Goal: Communication & Community: Answer question/provide support

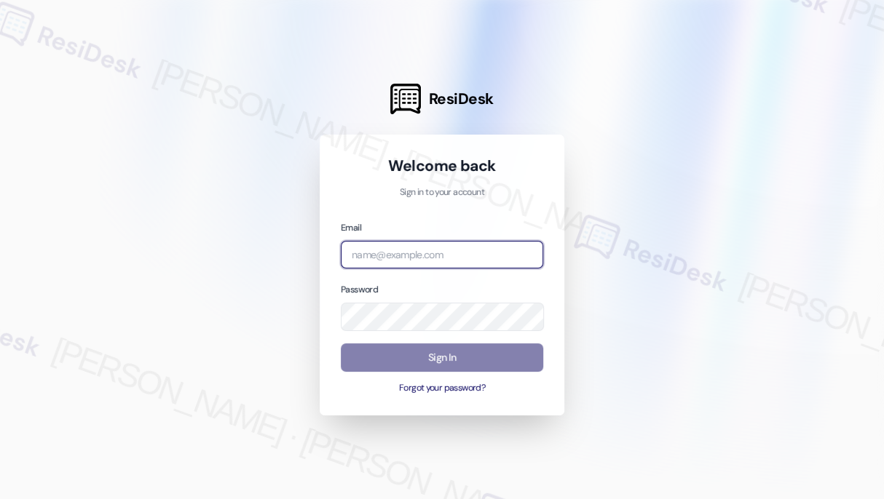
click at [422, 255] on input "email" at bounding box center [442, 255] width 202 height 28
type input "[EMAIL_ADDRESS][PERSON_NAME][PERSON_NAME][DOMAIN_NAME]"
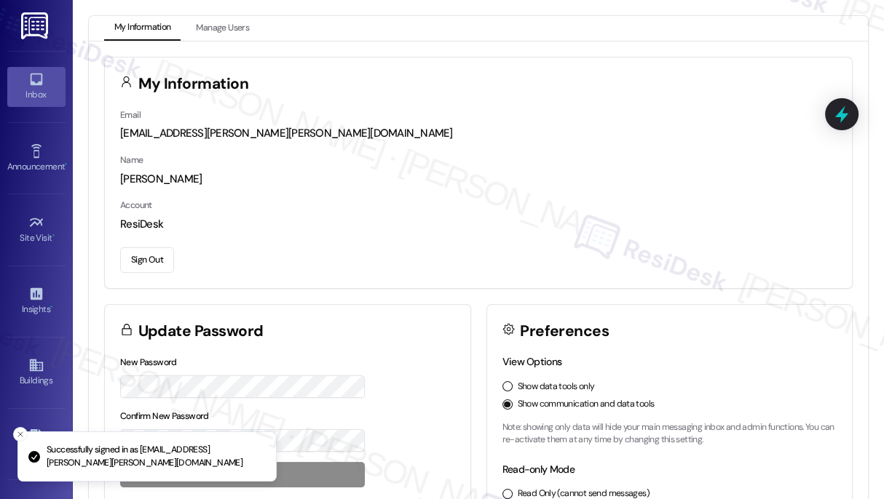
click at [56, 98] on div "Inbox" at bounding box center [36, 94] width 73 height 15
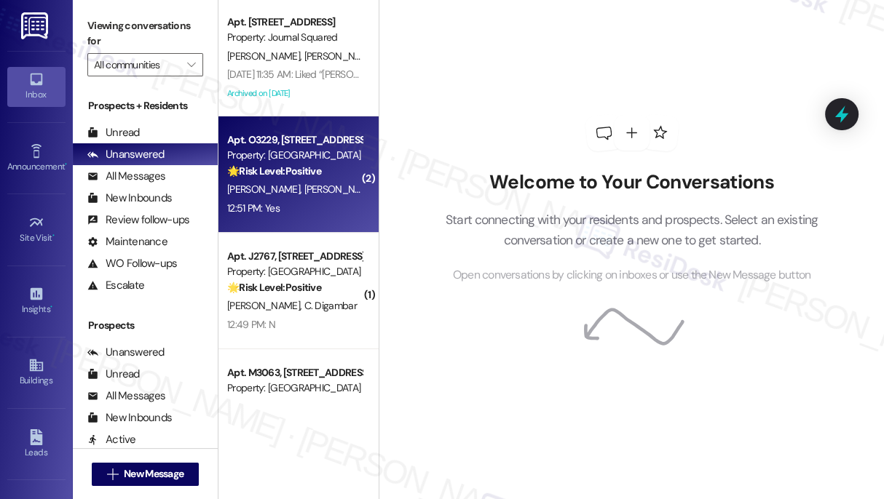
click at [357, 177] on div "Apt. O3229, [STREET_ADDRESS][PERSON_NAME] Property: Madison Farms 🌟 Risk Level:…" at bounding box center [295, 155] width 138 height 49
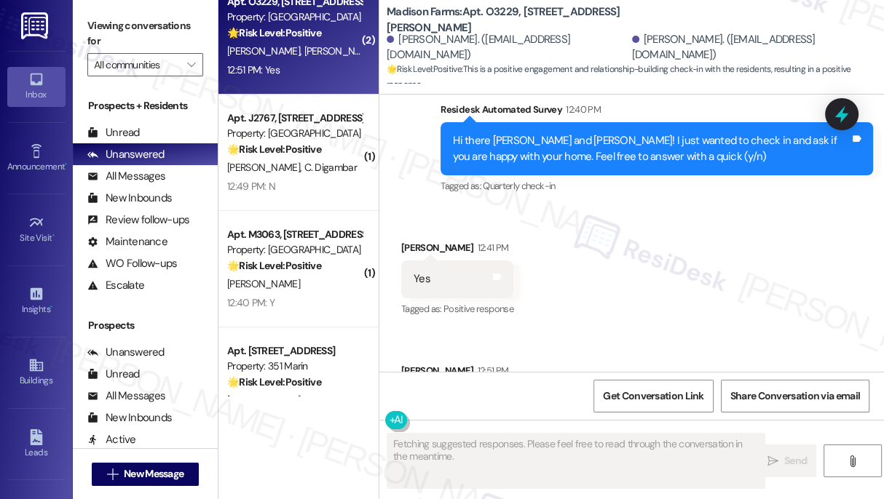
scroll to position [1925, 0]
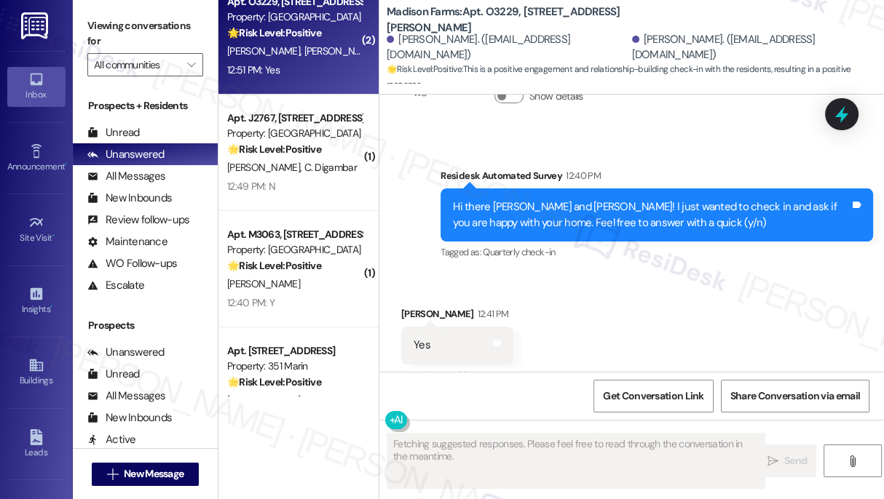
click at [586, 199] on div "Hi there [PERSON_NAME] and [PERSON_NAME]! I just wanted to check in and ask if …" at bounding box center [651, 214] width 397 height 31
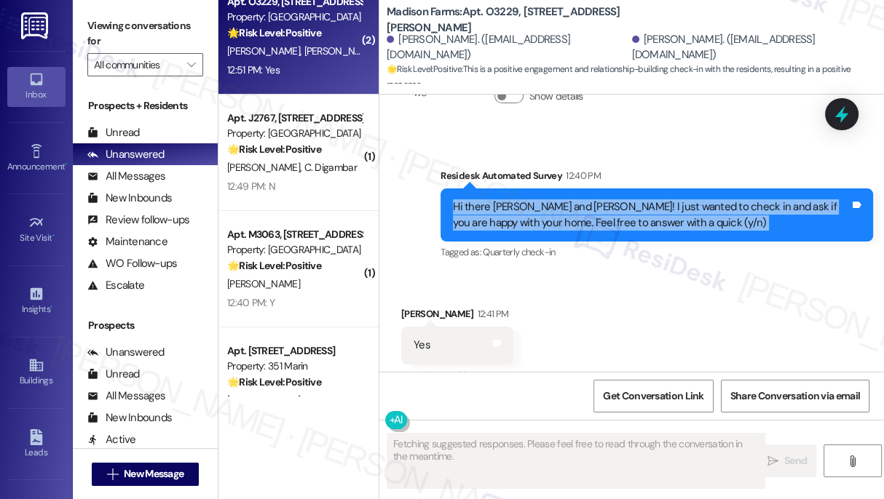
click at [586, 199] on div "Hi there [PERSON_NAME] and [PERSON_NAME]! I just wanted to check in and ask if …" at bounding box center [651, 214] width 397 height 31
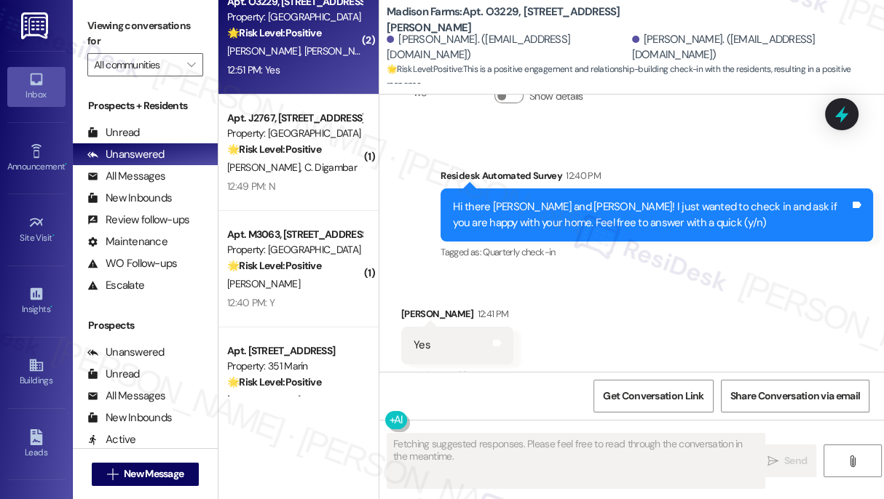
click at [670, 274] on div "Received via SMS [PERSON_NAME] 12:41 PM Yes Tags and notes Tagged as: Positive …" at bounding box center [631, 397] width 504 height 246
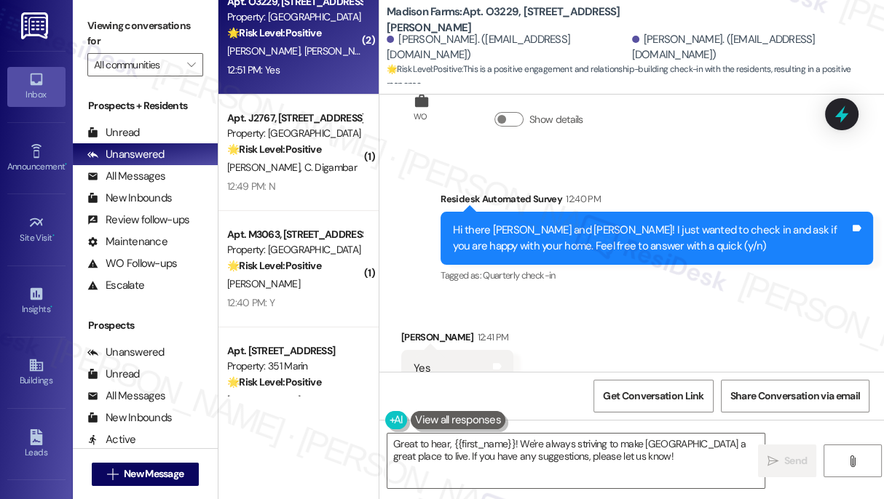
scroll to position [2057, 0]
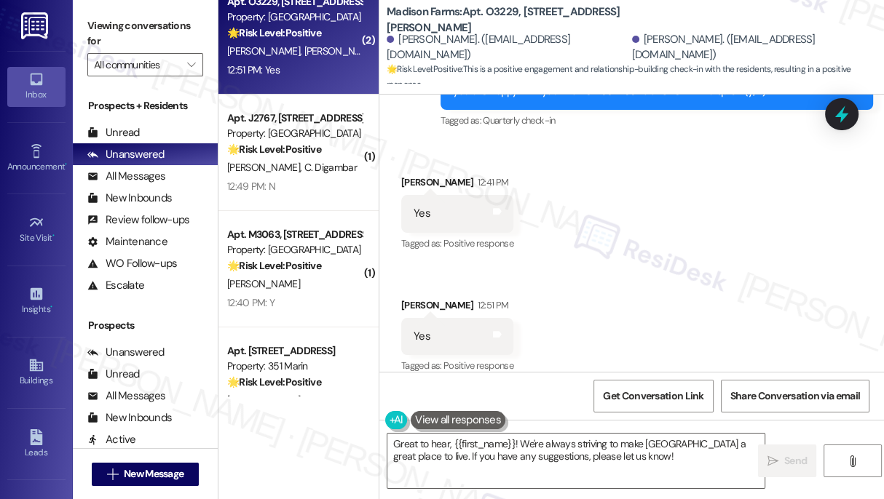
click at [849, 204] on div "Received via SMS [PERSON_NAME] 12:41 PM Yes Tags and notes Tagged as: Positive …" at bounding box center [631, 265] width 504 height 246
click at [84, 11] on div "Viewing conversations for All communities " at bounding box center [145, 45] width 145 height 91
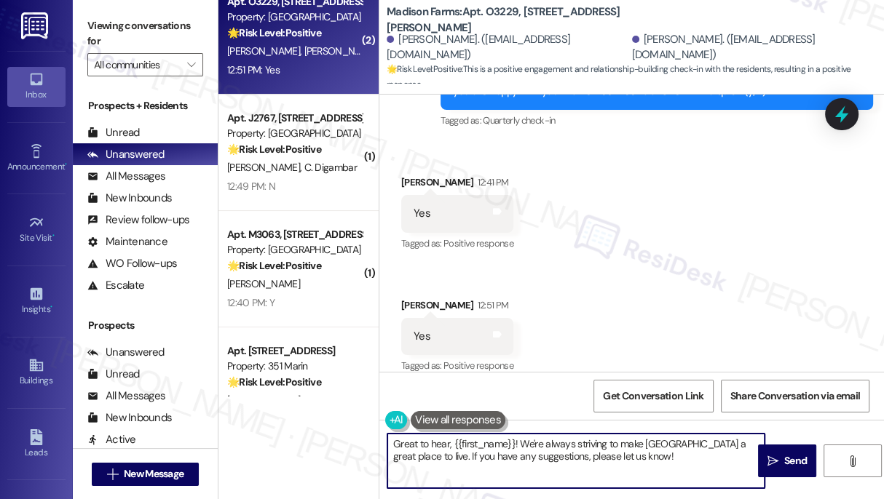
click at [507, 450] on textarea "Great to hear, {{first_name}}! We're always striving to make [GEOGRAPHIC_DATA] …" at bounding box center [575, 461] width 377 height 55
paste textarea "Hi {{first_name}}! I'm glad to hear that you're happy with your home. If I may …"
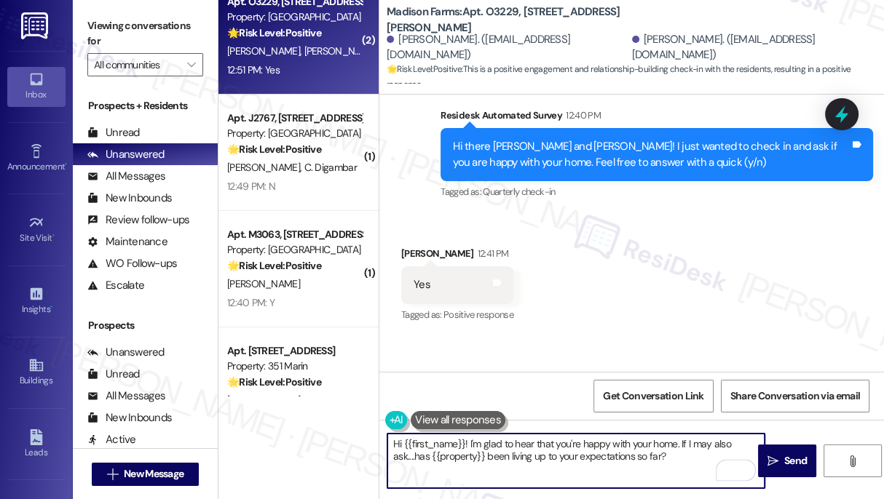
scroll to position [1859, 0]
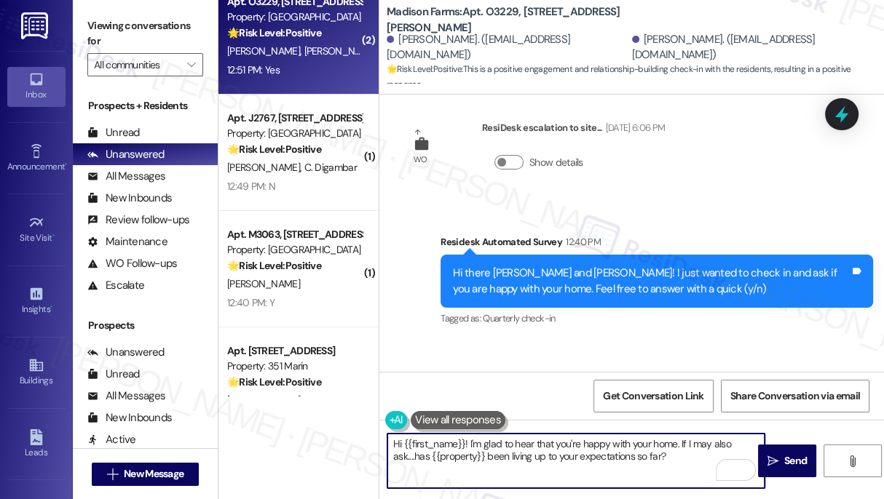
drag, startPoint x: 463, startPoint y: 443, endPoint x: 404, endPoint y: 442, distance: 59.0
click at [404, 442] on textarea "Hi {{first_name}}! I'm glad to hear that you're happy with your home. If I may …" at bounding box center [575, 461] width 377 height 55
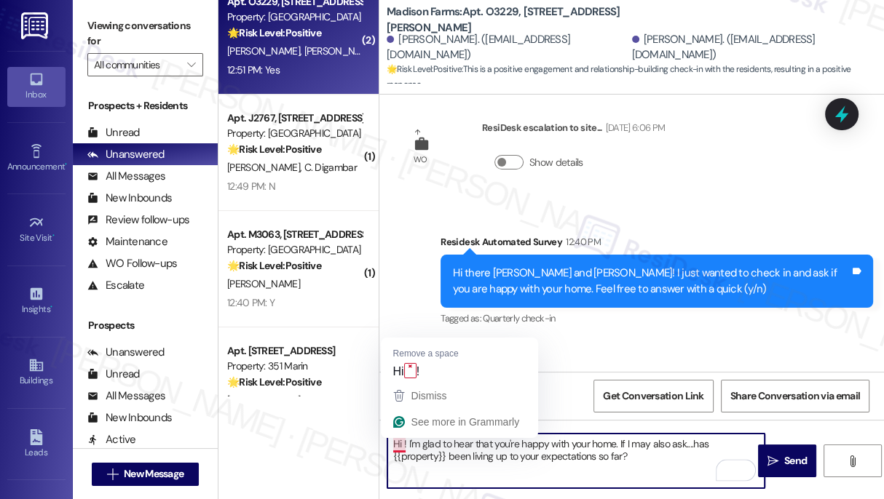
drag, startPoint x: 406, startPoint y: 443, endPoint x: 357, endPoint y: 446, distance: 48.9
click at [357, 446] on div "Apt. 2509, [STREET_ADDRESS] Property: Journal Squared [PERSON_NAME] [PERSON_NAM…" at bounding box center [550, 249] width 665 height 499
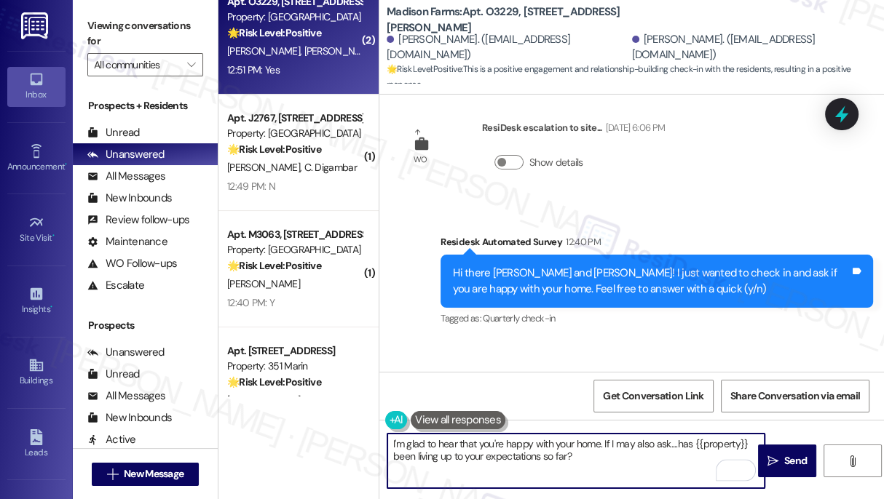
click at [598, 442] on textarea "I'm glad to hear that you're happy with your home. If I may also ask....has {{p…" at bounding box center [575, 461] width 377 height 55
paste textarea "{{first_name}}"
click at [603, 440] on textarea "I'm glad to hear that you're happy with your home {{first_name}}. If I may also…" at bounding box center [575, 461] width 377 height 55
click at [677, 438] on textarea "I'm glad to hear that you're happy with your home, {{first_name}}. If I may als…" at bounding box center [575, 461] width 377 height 55
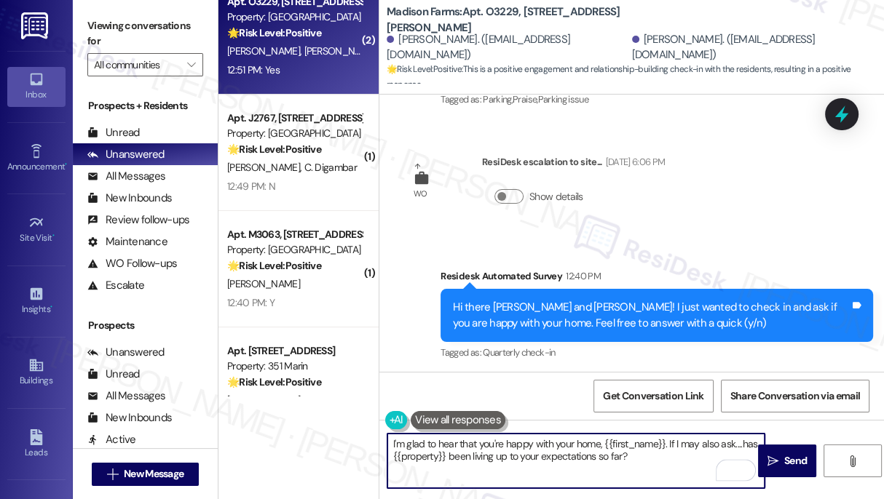
scroll to position [1793, 0]
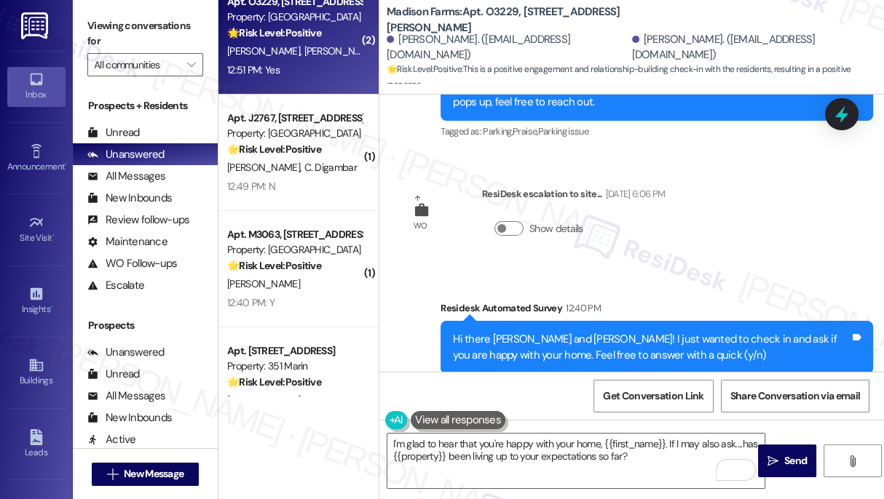
drag, startPoint x: 96, startPoint y: 27, endPoint x: 106, endPoint y: 30, distance: 10.6
click at [96, 27] on label "Viewing conversations for" at bounding box center [145, 34] width 116 height 39
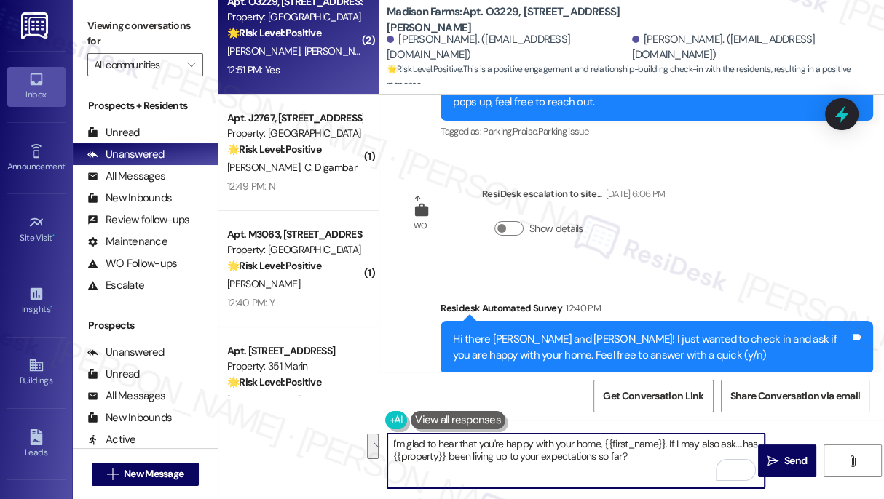
drag, startPoint x: 645, startPoint y: 459, endPoint x: 670, endPoint y: 442, distance: 29.9
click at [669, 442] on textarea "I'm glad to hear that you're happy with your home, {{first_name}}. If I may als…" at bounding box center [575, 461] width 377 height 55
paste textarea "you don’t mind, would you be willing to share your positive experience at {{pro…"
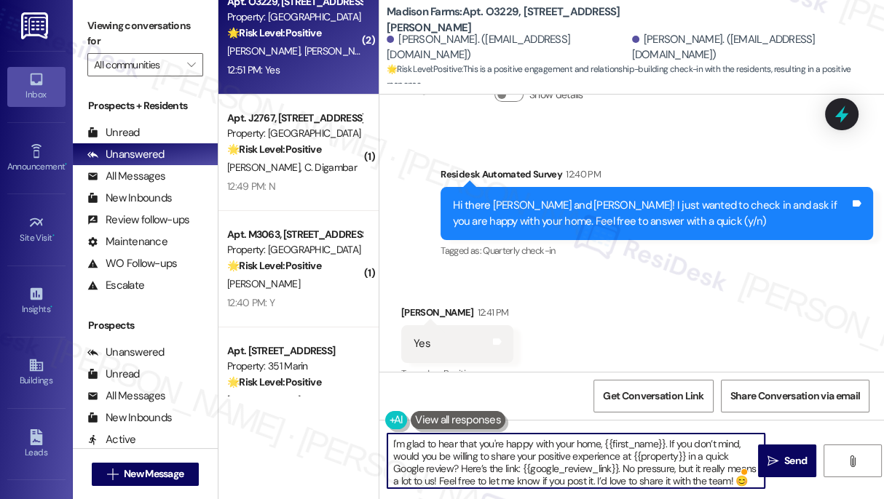
scroll to position [2057, 0]
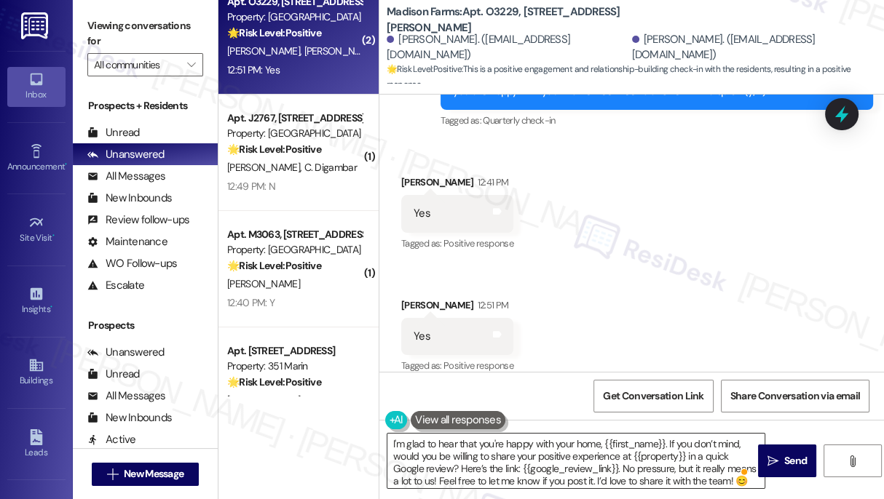
click at [452, 456] on textarea "I'm glad to hear that you're happy with your home, {{first_name}}. If you don’t…" at bounding box center [575, 461] width 377 height 55
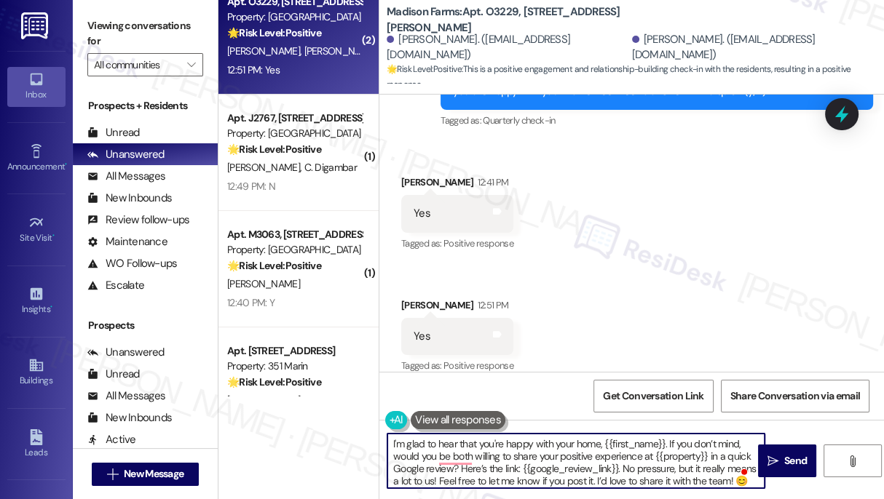
click at [638, 467] on textarea "I'm glad to hear that you're happy with your home, {{first_name}}. If you don’t…" at bounding box center [575, 461] width 377 height 55
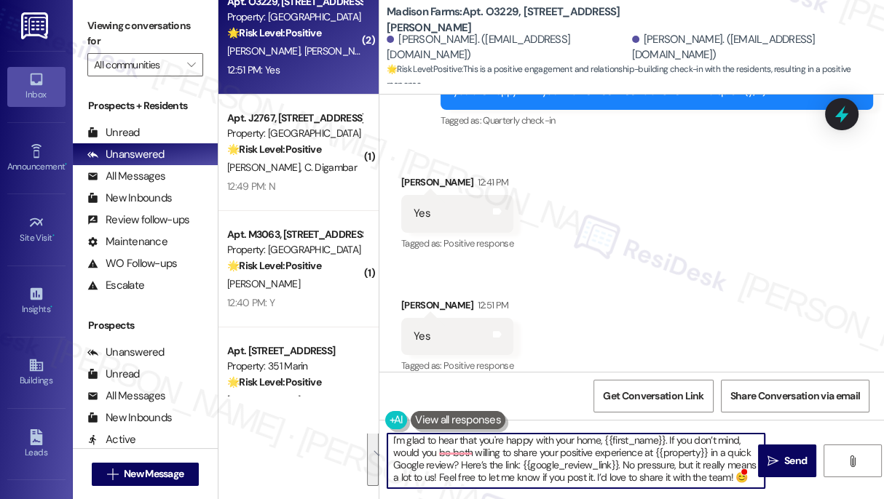
scroll to position [15, 0]
click at [524, 467] on textarea "I'm glad to hear that you're happy with your home, {{first_name}}. If you don’t…" at bounding box center [575, 461] width 377 height 55
click at [634, 470] on textarea "I'm glad to hear that you're happy with your home, {{first_name}}. If you don’t…" at bounding box center [575, 461] width 377 height 55
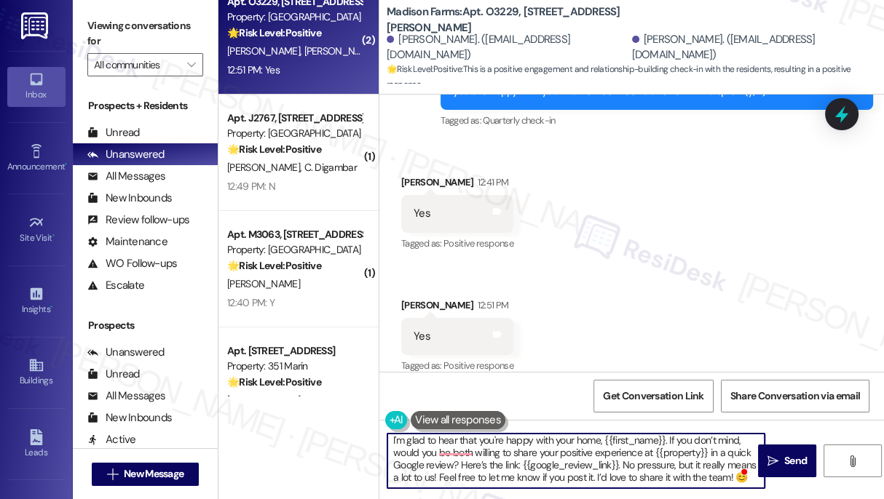
scroll to position [0, 0]
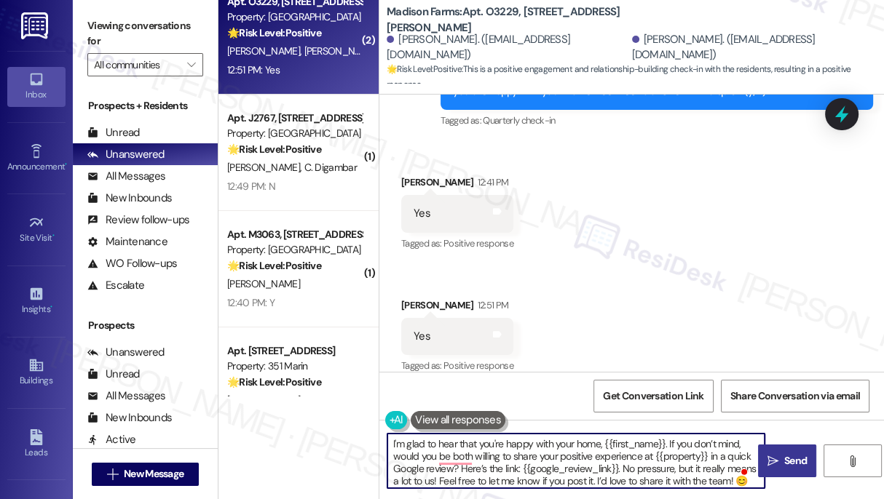
type textarea "I'm glad to hear that you're happy with your home, {{first_name}}. If you don’t…"
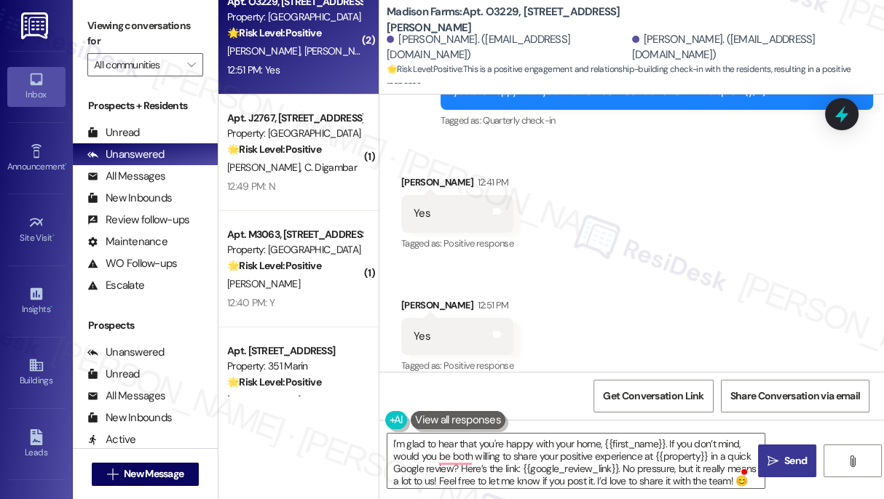
click at [780, 445] on button " Send" at bounding box center [787, 461] width 58 height 33
click at [661, 178] on div "Received via SMS [PERSON_NAME] 12:41 PM Yes Tags and notes Tagged as: Positive …" at bounding box center [631, 265] width 504 height 246
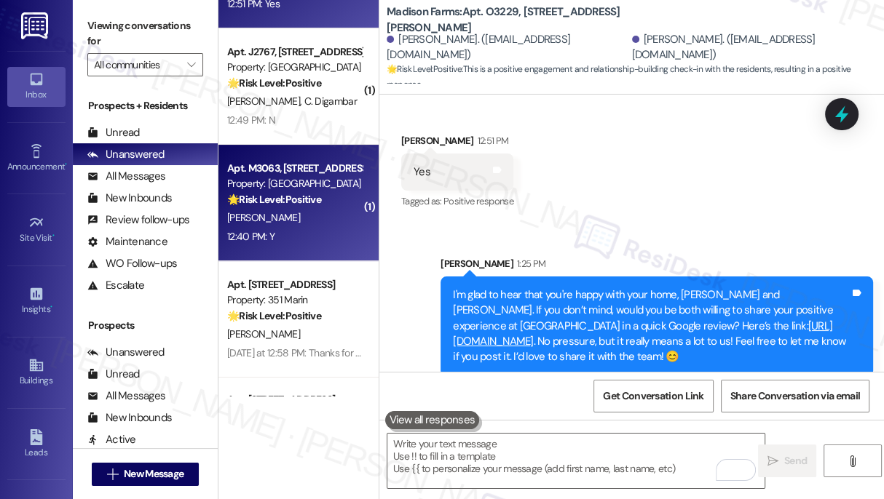
click at [298, 205] on strong "🌟 Risk Level: Positive" at bounding box center [274, 199] width 94 height 13
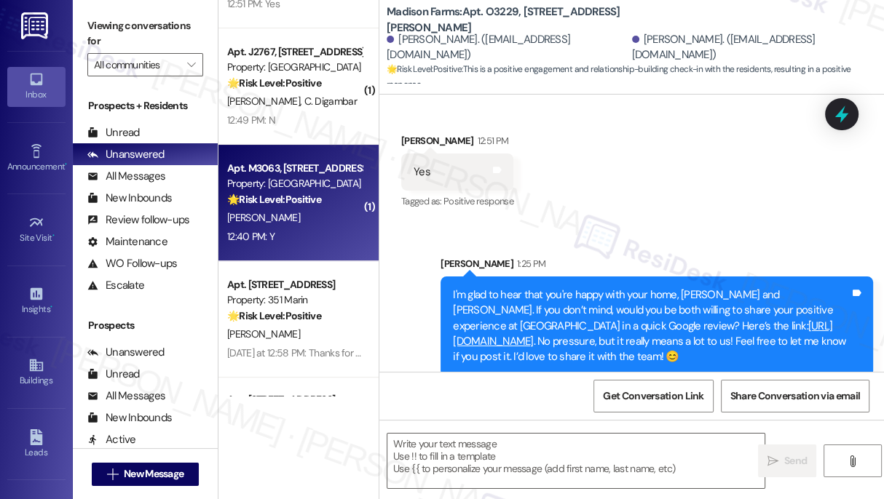
type textarea "Fetching suggested responses. Please feel free to read through the conversation…"
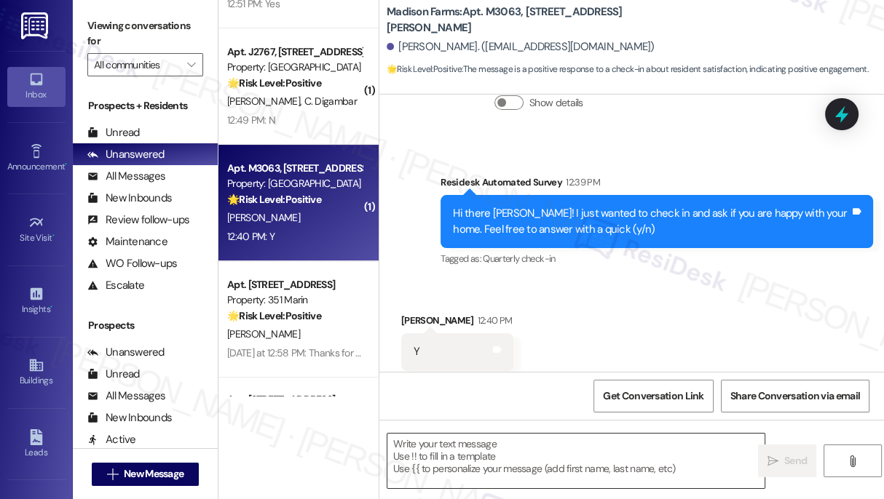
click at [507, 450] on textarea at bounding box center [575, 461] width 377 height 55
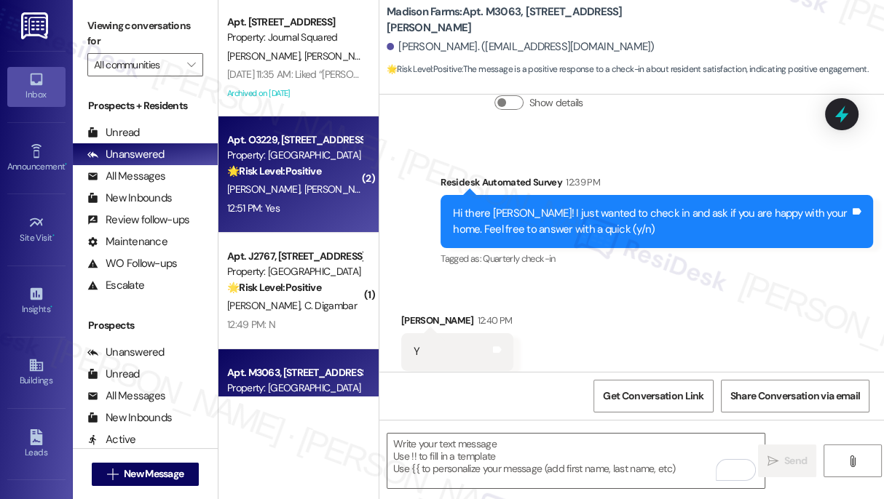
click at [295, 143] on div "Apt. O3229, [STREET_ADDRESS][PERSON_NAME]" at bounding box center [294, 139] width 135 height 15
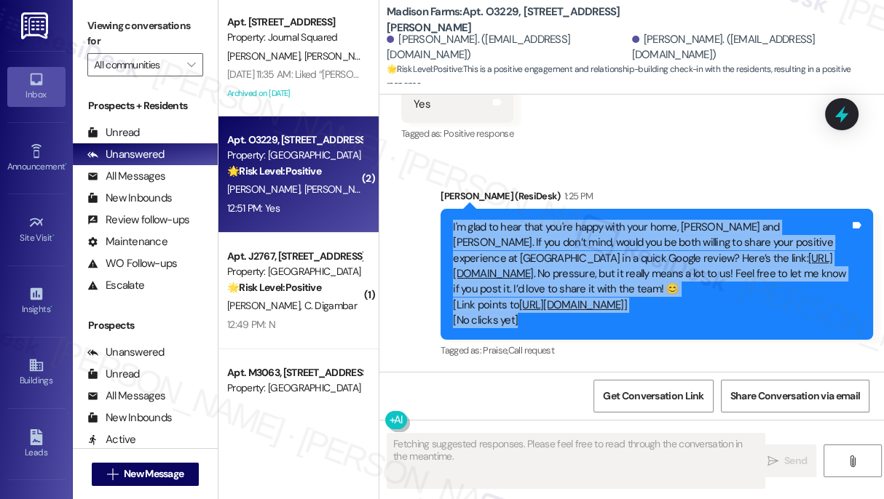
drag, startPoint x: 447, startPoint y: 207, endPoint x: 646, endPoint y: 335, distance: 236.4
click at [646, 335] on div "I'm glad to hear that you're happy with your home, [PERSON_NAME] and [PERSON_NA…" at bounding box center [656, 274] width 432 height 131
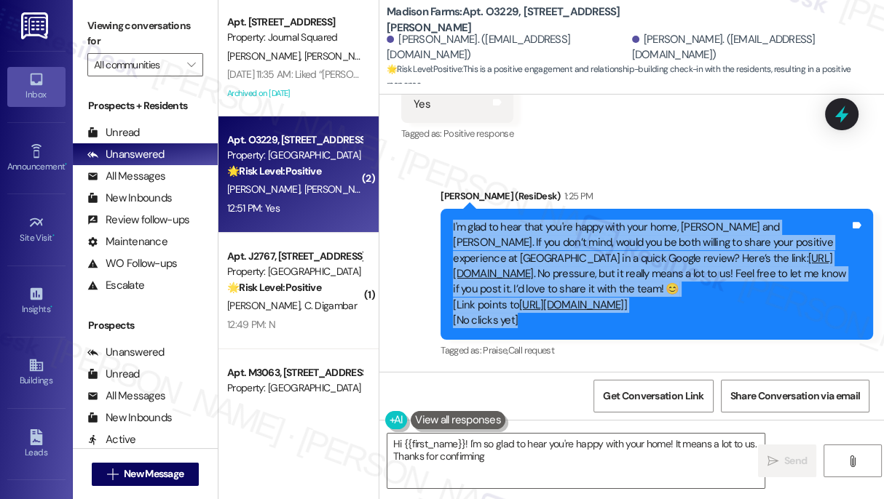
type textarea "Hi {{first_name}}! I'm so glad to hear you're happy with your home! It means a …"
click at [730, 261] on div "I'm glad to hear that you're happy with your home, [PERSON_NAME] and [PERSON_NA…" at bounding box center [651, 274] width 397 height 109
drag, startPoint x: 673, startPoint y: 270, endPoint x: 449, endPoint y: 199, distance: 235.0
click at [449, 209] on div "I'm glad to hear that you're happy with your home, [PERSON_NAME] and [PERSON_NA…" at bounding box center [656, 274] width 432 height 131
copy div "I'm glad to hear that you're happy with your home, [PERSON_NAME] and [PERSON_NA…"
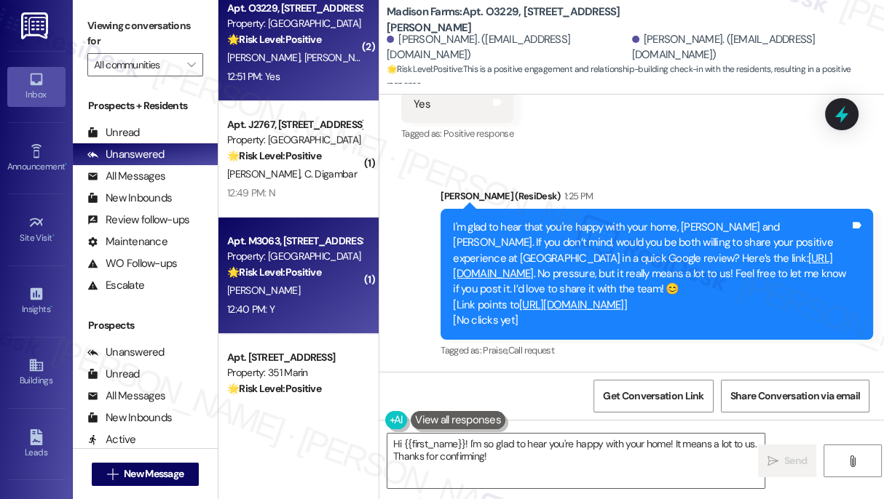
click at [291, 298] on div "[PERSON_NAME]" at bounding box center [295, 291] width 138 height 18
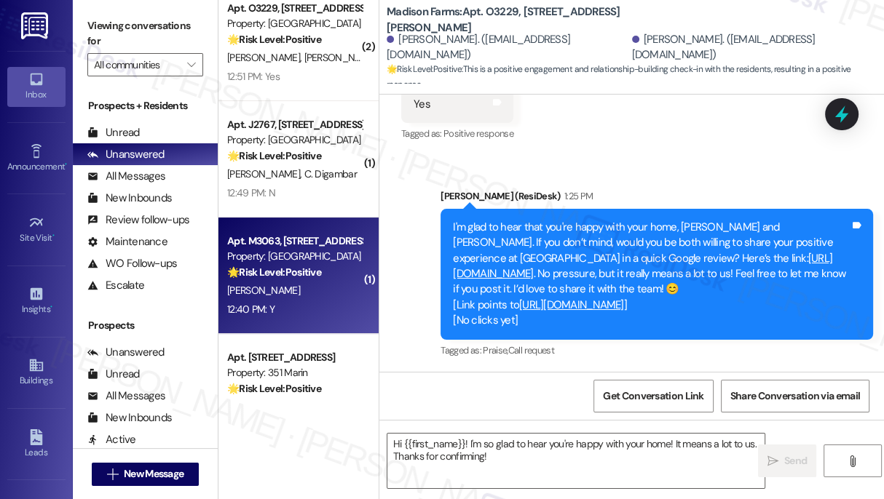
type textarea "Fetching suggested responses. Please feel free to read through the conversation…"
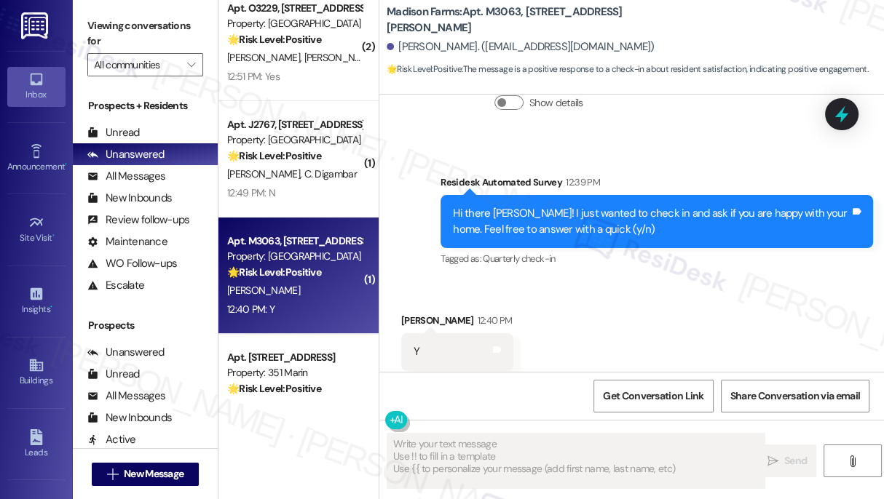
click at [504, 440] on textarea "Fetching suggested responses. Please feel free to read through the conversation…" at bounding box center [575, 461] width 377 height 55
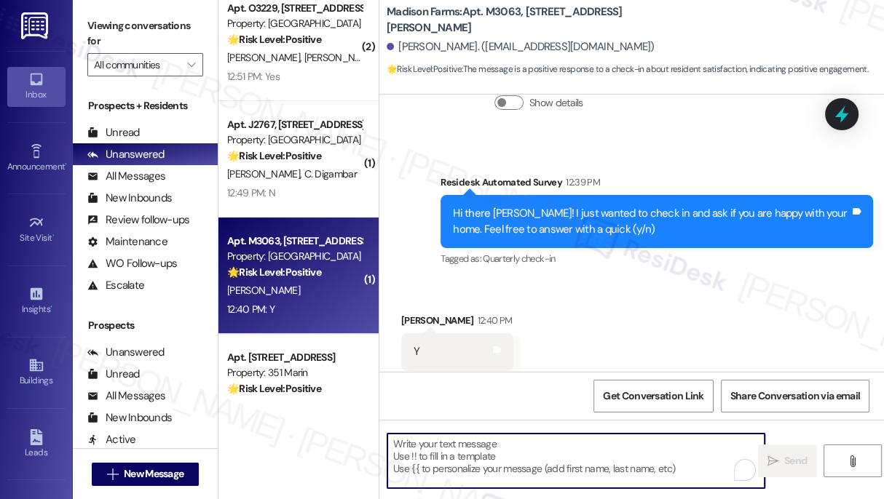
click at [479, 445] on textarea "To enrich screen reader interactions, please activate Accessibility in Grammarl…" at bounding box center [575, 461] width 377 height 55
paste textarea "I'm glad to hear that you're happy with your home, [PERSON_NAME] and [PERSON_NA…"
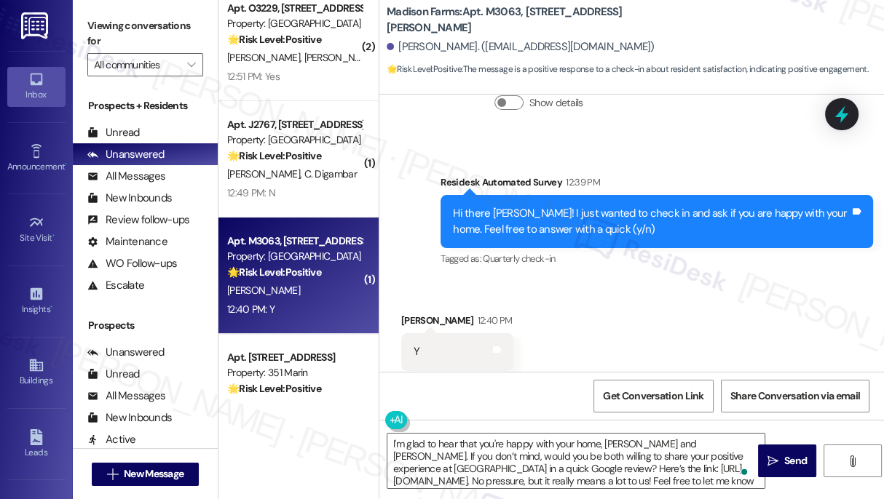
click at [409, 313] on div "[PERSON_NAME] 12:40 PM" at bounding box center [457, 323] width 112 height 20
copy div "[PERSON_NAME]"
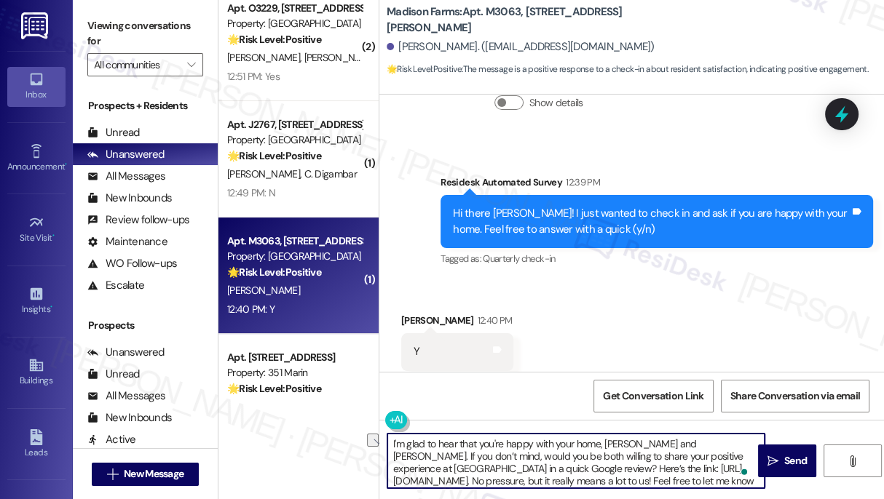
drag, startPoint x: 601, startPoint y: 443, endPoint x: 681, endPoint y: 439, distance: 79.5
click at [681, 439] on textarea "I'm glad to hear that you're happy with your home, [PERSON_NAME] and [PERSON_NA…" at bounding box center [575, 461] width 377 height 55
paste textarea "[PERSON_NAME]"
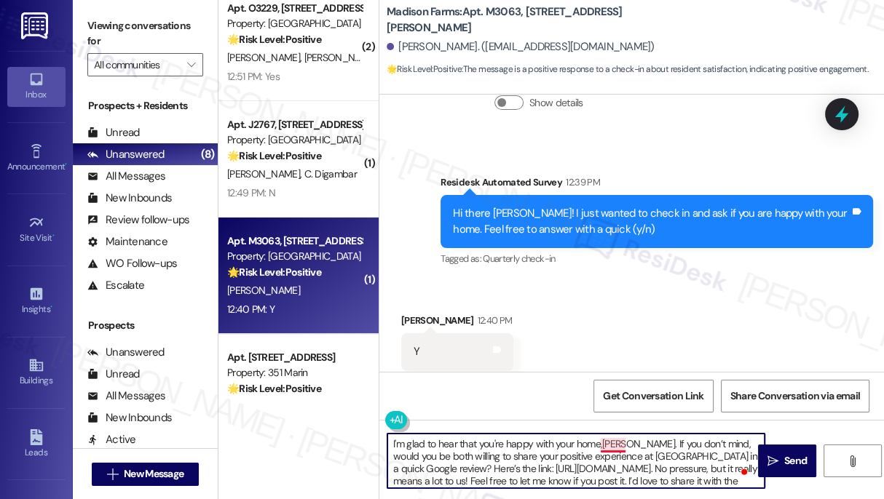
click at [600, 446] on textarea "I'm glad to hear that you're happy with your home,[PERSON_NAME]. If you don’t m…" at bounding box center [575, 461] width 377 height 55
click at [586, 291] on div "Received via SMS [PERSON_NAME] 12:40 PM Y Tags and notes Tagged as: Positive re…" at bounding box center [631, 341] width 504 height 123
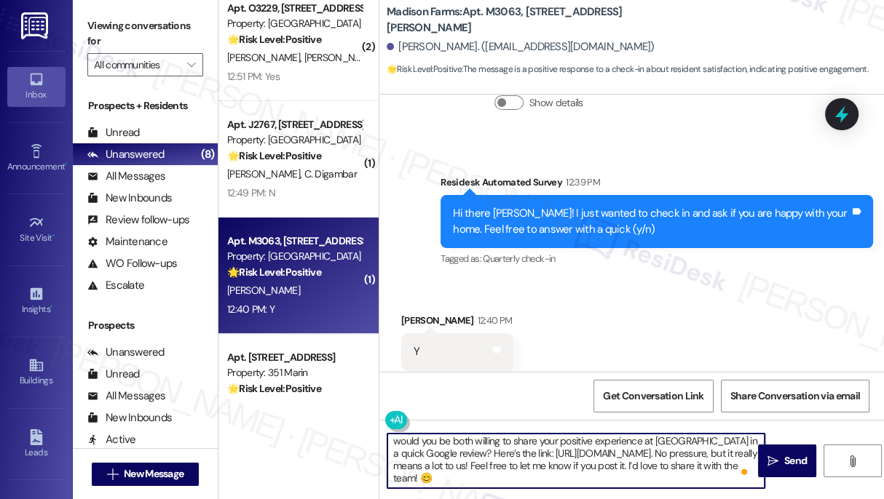
drag, startPoint x: 488, startPoint y: 451, endPoint x: 716, endPoint y: 451, distance: 227.8
click at [718, 451] on textarea "I'm glad to hear that you're happy with your home, [PERSON_NAME]. If you don’t …" at bounding box center [575, 461] width 377 height 55
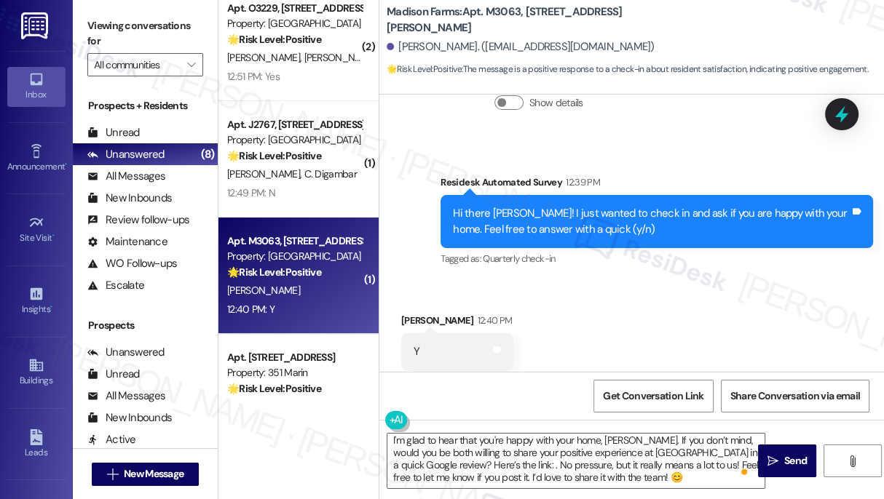
click at [88, 27] on label "Viewing conversations for" at bounding box center [145, 34] width 116 height 39
click at [486, 462] on textarea "I'm glad to hear that you're happy with your home, [PERSON_NAME]. If you don’t …" at bounding box center [575, 461] width 377 height 55
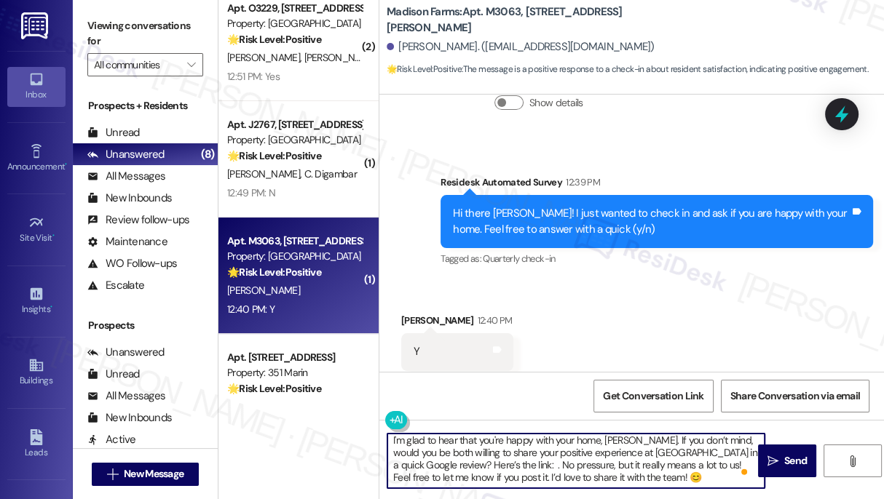
paste textarea "{{google_review_link}}"
click at [632, 302] on div "Received via SMS [PERSON_NAME] 12:40 PM Y Tags and notes Tagged as: Positive re…" at bounding box center [631, 341] width 504 height 123
drag, startPoint x: 405, startPoint y: 477, endPoint x: 562, endPoint y: 475, distance: 156.5
click at [562, 475] on textarea "I'm glad to hear that you're happy with your home, [PERSON_NAME]. If you don’t …" at bounding box center [575, 461] width 377 height 55
click at [631, 295] on div "Received via SMS [PERSON_NAME] 12:40 PM Y Tags and notes Tagged as: Positive re…" at bounding box center [631, 341] width 504 height 123
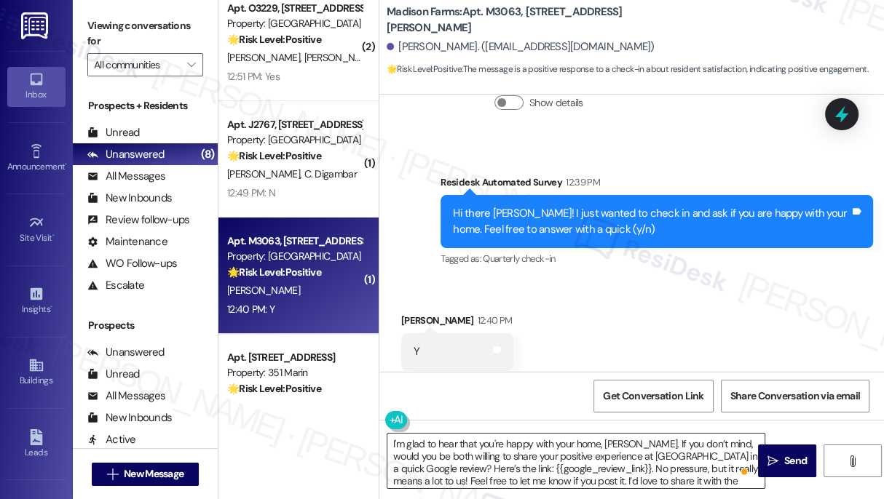
click at [413, 455] on textarea "I'm glad to hear that you're happy with your home, [PERSON_NAME]. If you don’t …" at bounding box center [575, 461] width 377 height 55
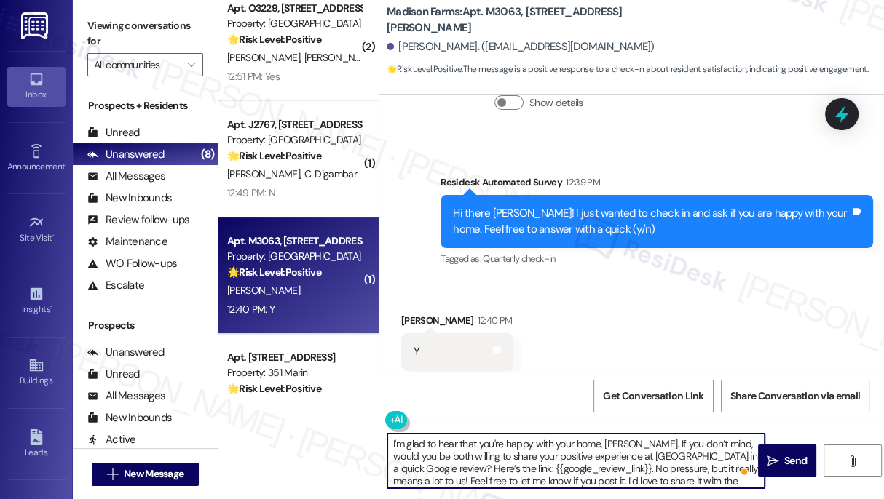
click at [413, 455] on textarea "I'm glad to hear that you're happy with your home, [PERSON_NAME]. If you don’t …" at bounding box center [575, 461] width 377 height 55
click at [600, 445] on textarea "I'm glad to hear that you're happy with your home, [PERSON_NAME]. If you don’t …" at bounding box center [575, 461] width 377 height 55
type textarea "I'm glad to hear that you're happy with your home, [PERSON_NAME]. If you don’t …"
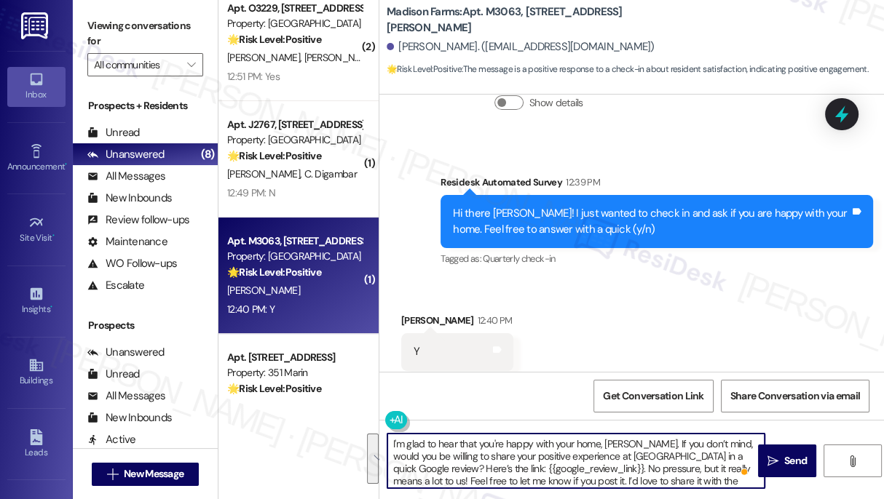
click at [674, 307] on div "Received via SMS [PERSON_NAME] 12:40 PM Y Tags and notes Tagged as: Positive re…" at bounding box center [631, 341] width 504 height 123
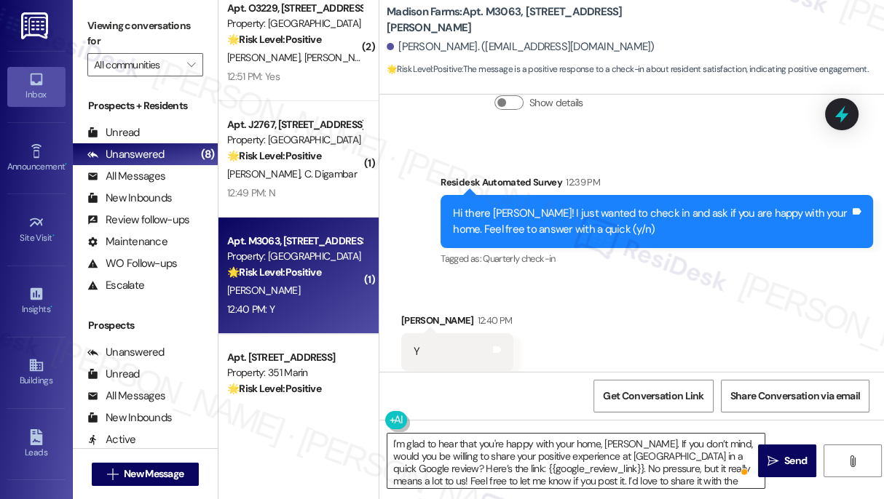
drag, startPoint x: 768, startPoint y: 450, endPoint x: 509, endPoint y: 459, distance: 258.5
click at [509, 459] on div "I'm glad to hear that you're happy with your home, [PERSON_NAME]. If you don’t …" at bounding box center [631, 474] width 504 height 109
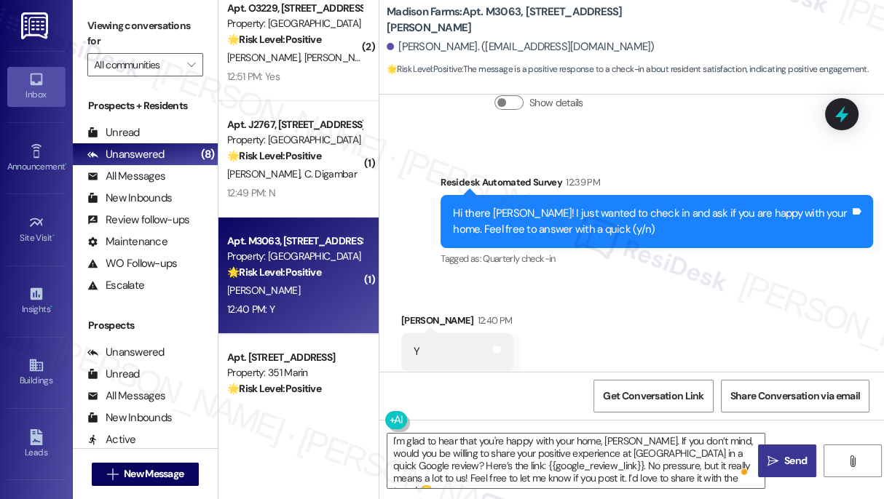
scroll to position [4, 0]
click at [782, 453] on span "Send" at bounding box center [795, 460] width 28 height 15
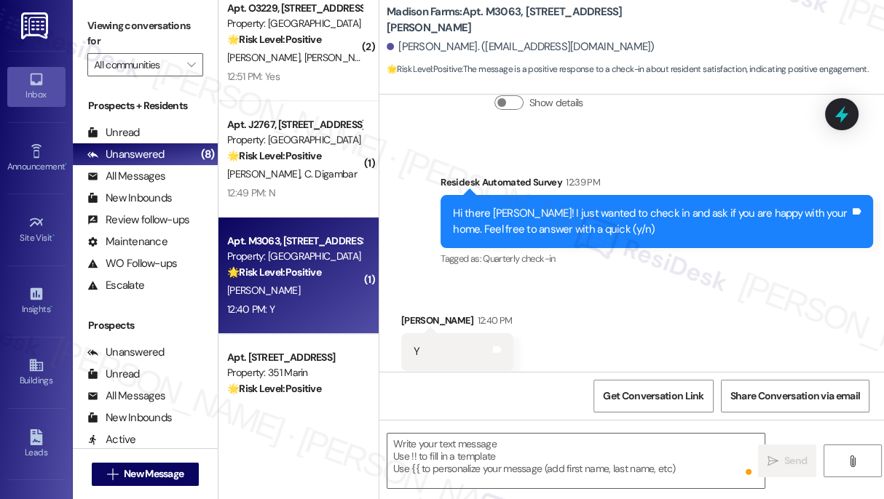
scroll to position [0, 0]
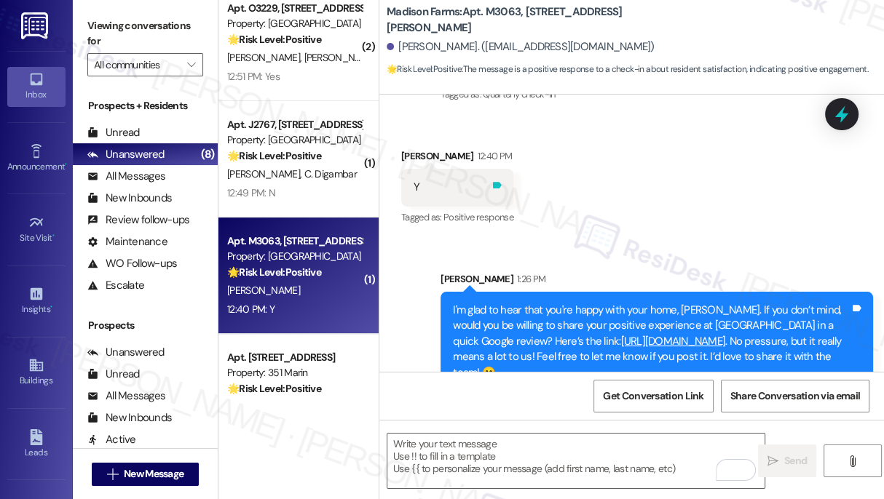
click at [499, 180] on icon at bounding box center [496, 185] width 11 height 11
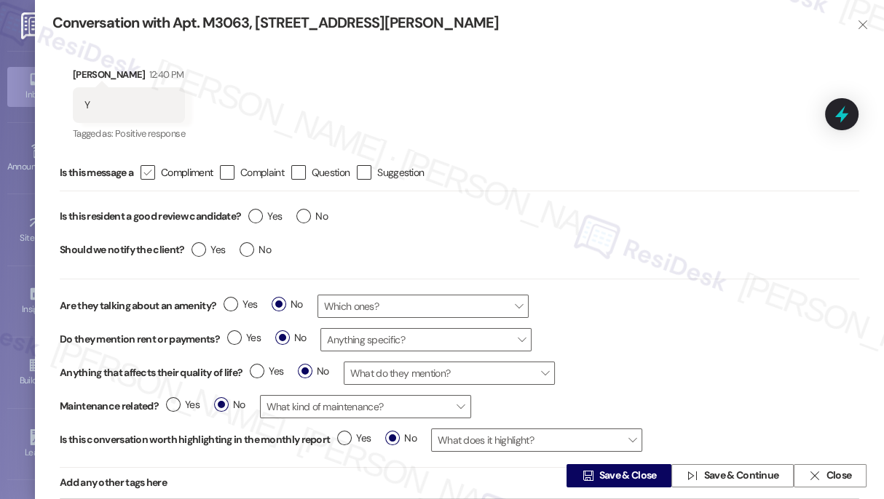
click at [152, 174] on icon "" at bounding box center [147, 172] width 9 height 15
click at [143, 174] on input " Compliment" at bounding box center [137, 172] width 9 height 9
checkbox input "true"
click at [258, 213] on label "Yes" at bounding box center [264, 216] width 33 height 15
click at [258, 213] on input "Yes" at bounding box center [264, 218] width 33 height 19
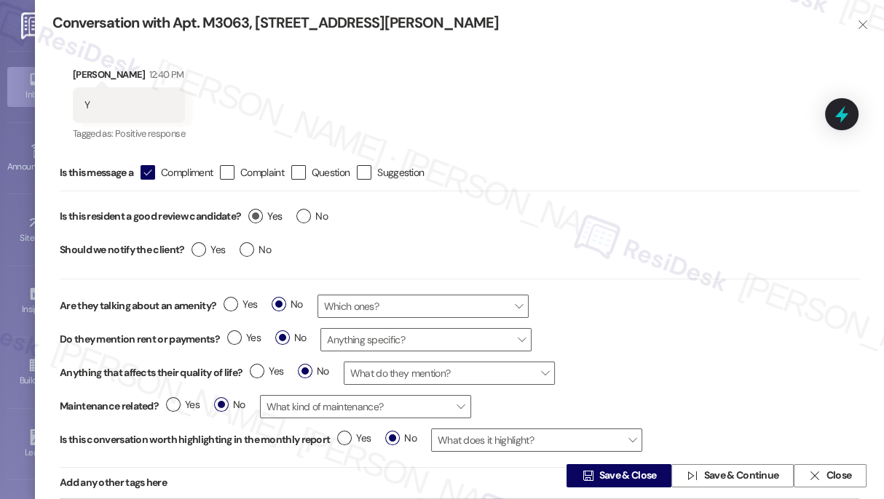
radio input "true"
click at [252, 246] on label "No" at bounding box center [254, 249] width 31 height 15
click at [252, 246] on input "No" at bounding box center [254, 251] width 31 height 19
radio input "true"
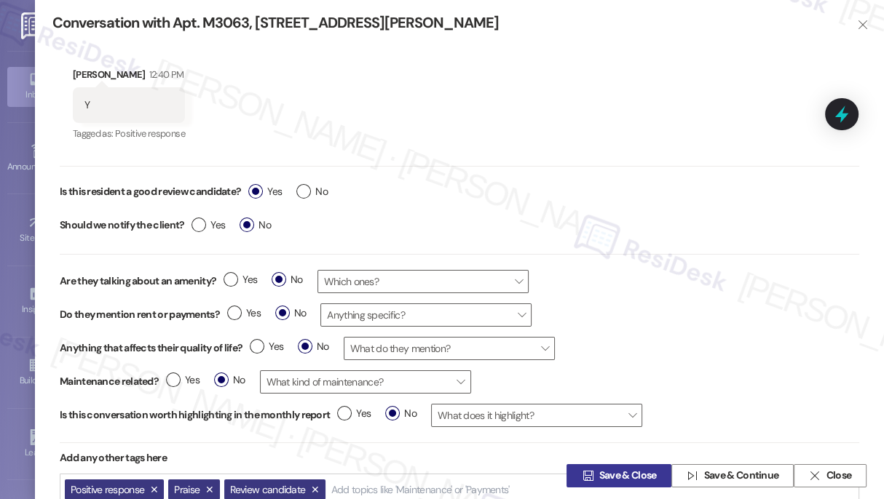
click at [607, 465] on span " Save & Close" at bounding box center [619, 476] width 80 height 22
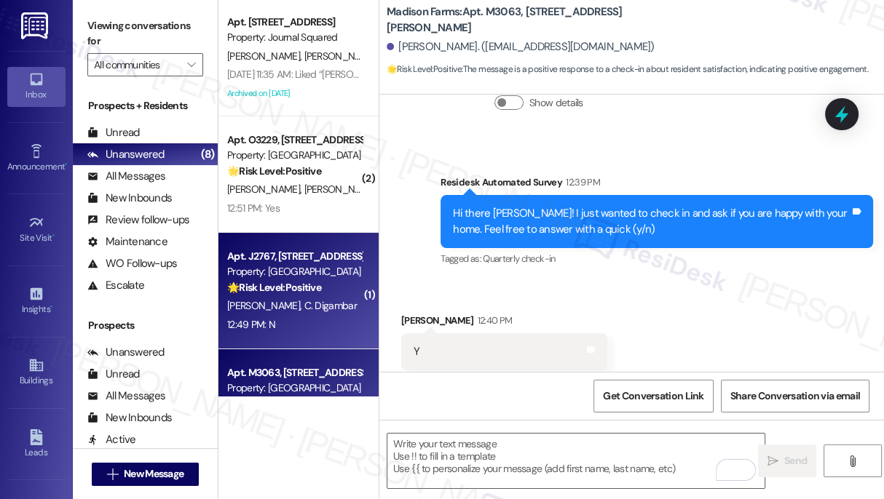
click at [314, 295] on div "Apt. J2767, [STREET_ADDRESS][PERSON_NAME] Property: Madison Farms 🌟 Risk Level:…" at bounding box center [295, 271] width 138 height 49
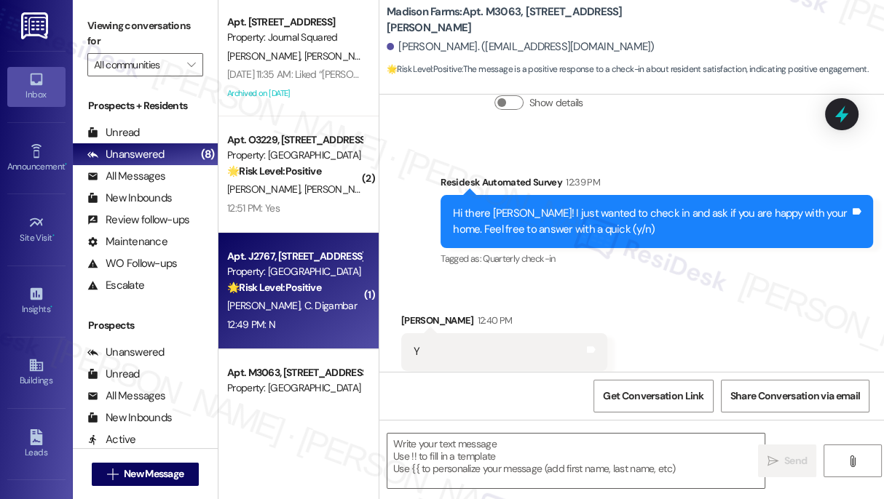
type textarea "Fetching suggested responses. Please feel free to read through the conversation…"
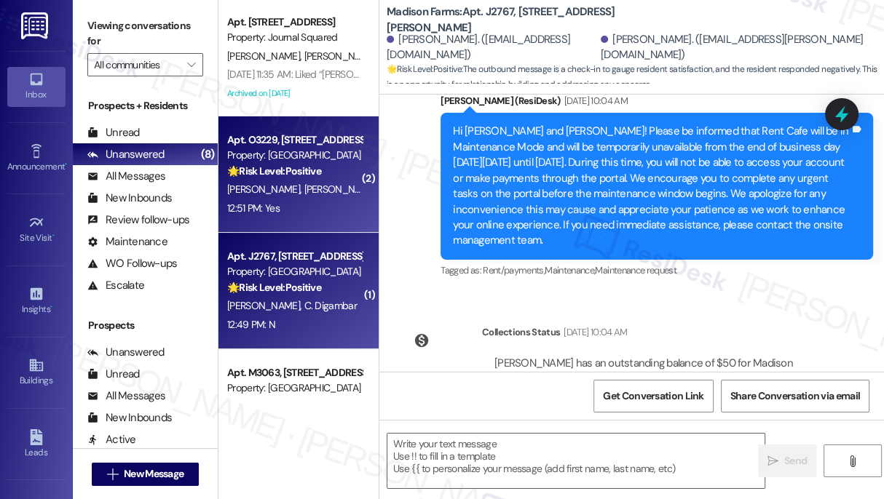
type textarea "Fetching suggested responses. Please feel free to read through the conversation…"
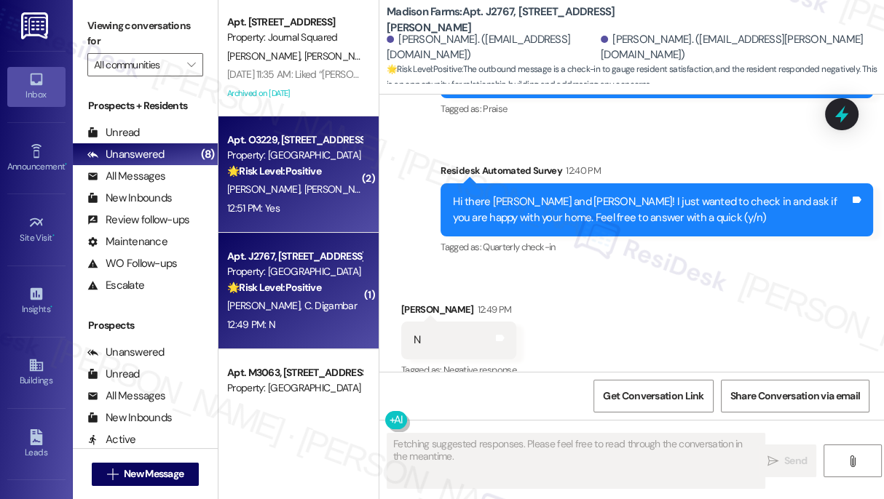
click at [301, 197] on div "[PERSON_NAME] [PERSON_NAME]" at bounding box center [295, 189] width 138 height 18
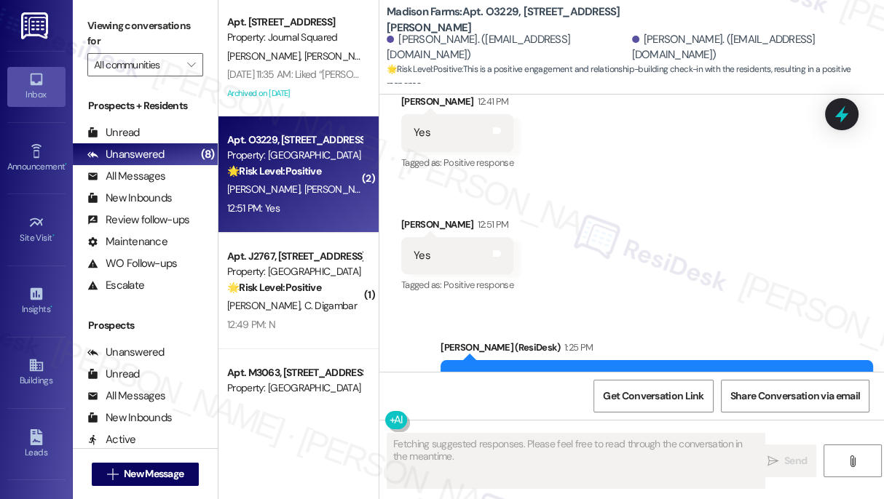
scroll to position [2025, 0]
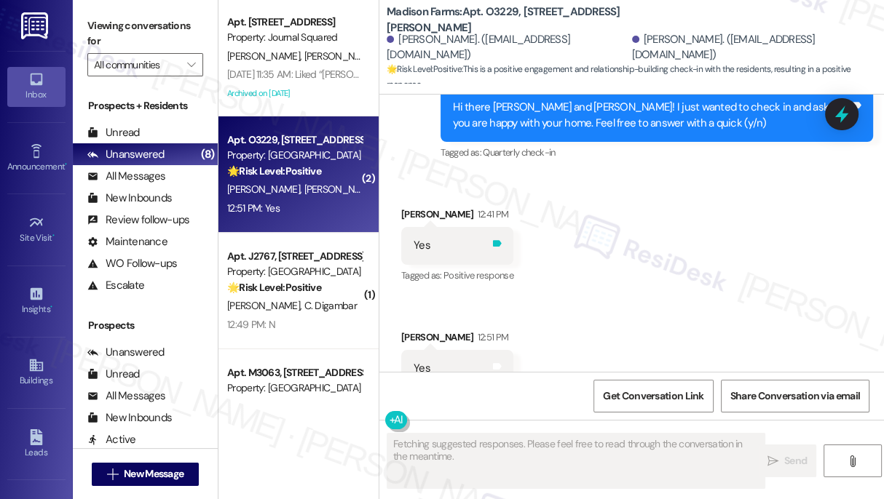
click at [495, 240] on icon at bounding box center [497, 243] width 9 height 7
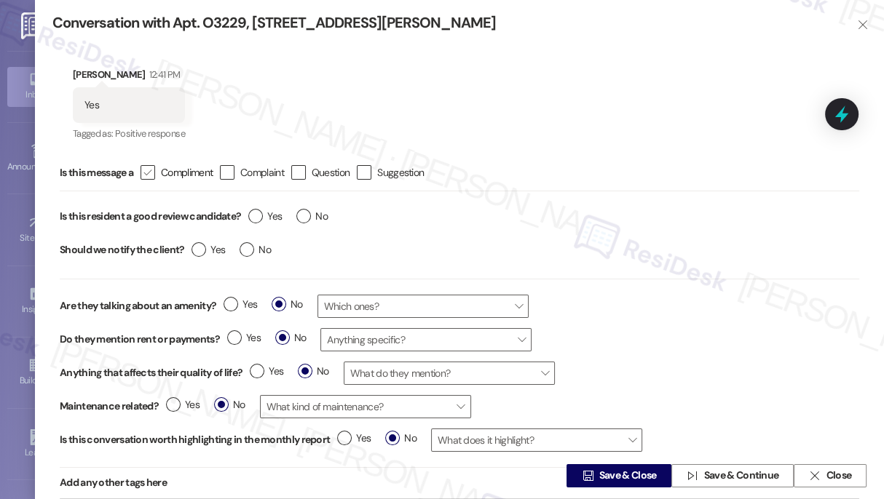
type textarea "Hi {{first_name}}, I'm so glad to hear you're both happy with your home! It mea…"
click at [148, 166] on icon "" at bounding box center [147, 172] width 9 height 15
click at [143, 168] on input " Compliment" at bounding box center [137, 172] width 9 height 9
checkbox input "true"
click at [254, 214] on label "Yes" at bounding box center [264, 216] width 33 height 15
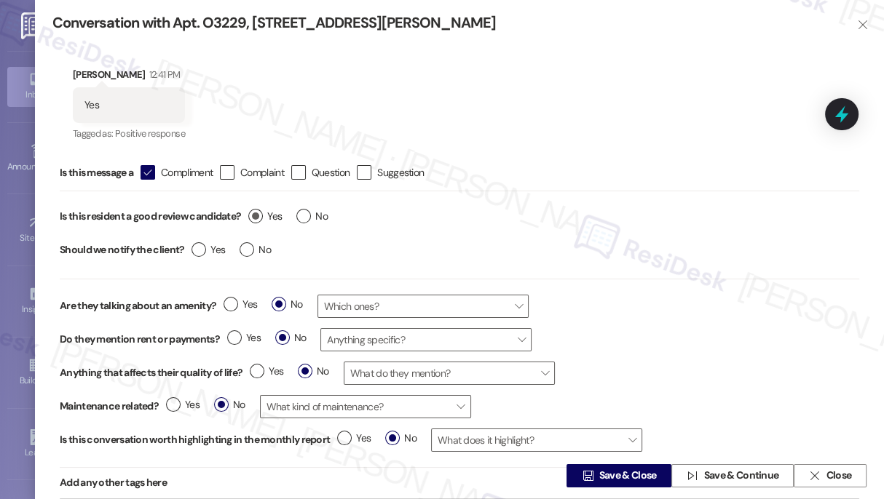
click at [254, 214] on input "Yes" at bounding box center [264, 218] width 33 height 19
radio input "true"
click at [253, 244] on span "No" at bounding box center [254, 249] width 31 height 15
click at [253, 244] on input "No" at bounding box center [254, 251] width 31 height 19
radio input "true"
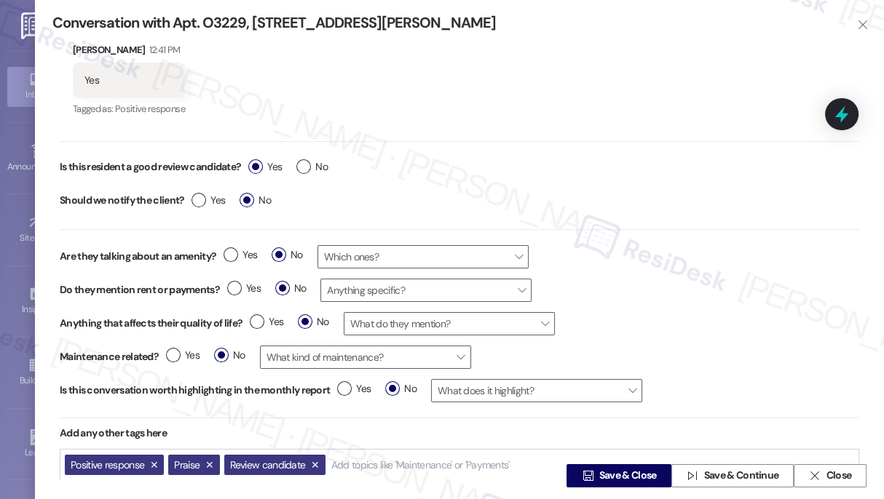
scroll to position [66, 0]
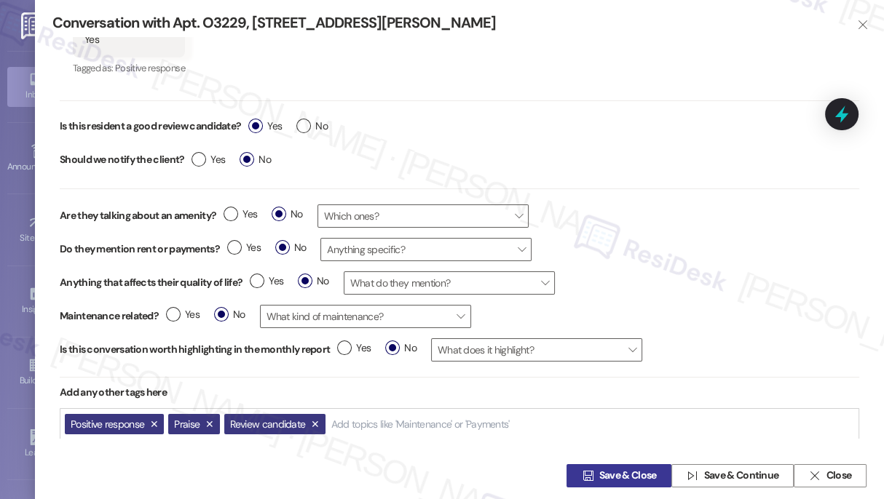
click at [632, 471] on span "Save & Close" at bounding box center [627, 476] width 57 height 15
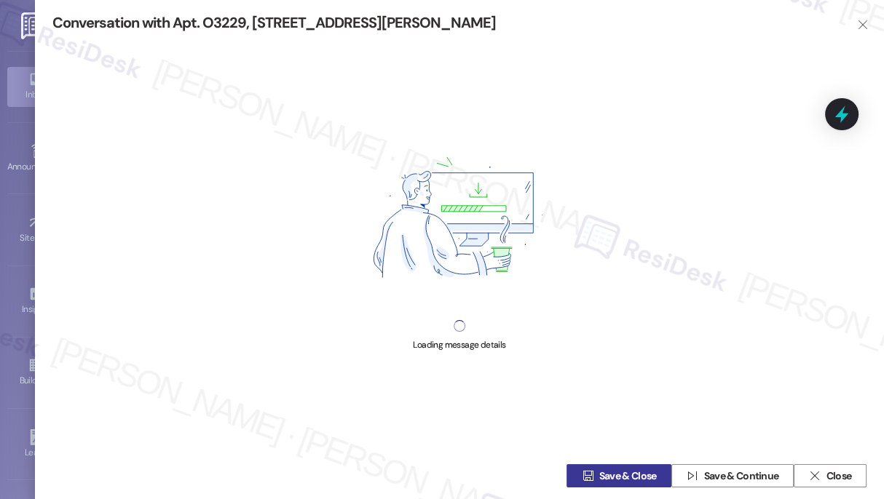
scroll to position [0, 0]
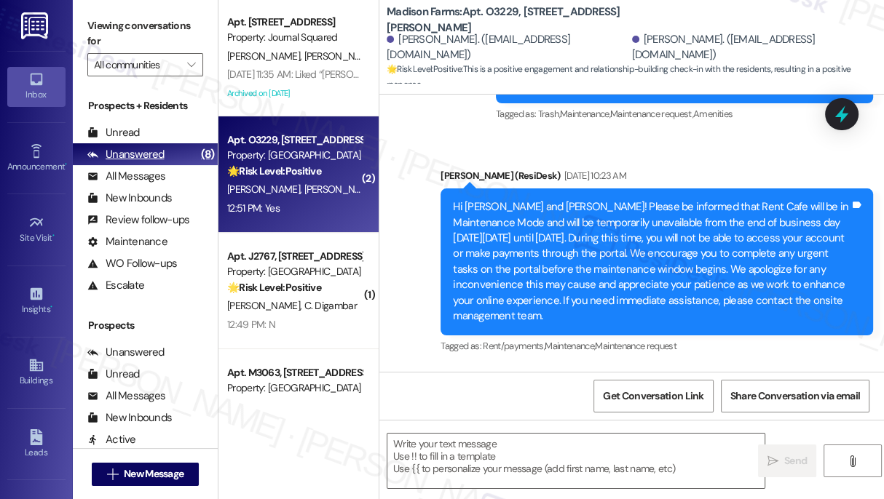
type textarea "Fetching suggested responses. Please feel free to read through the conversation…"
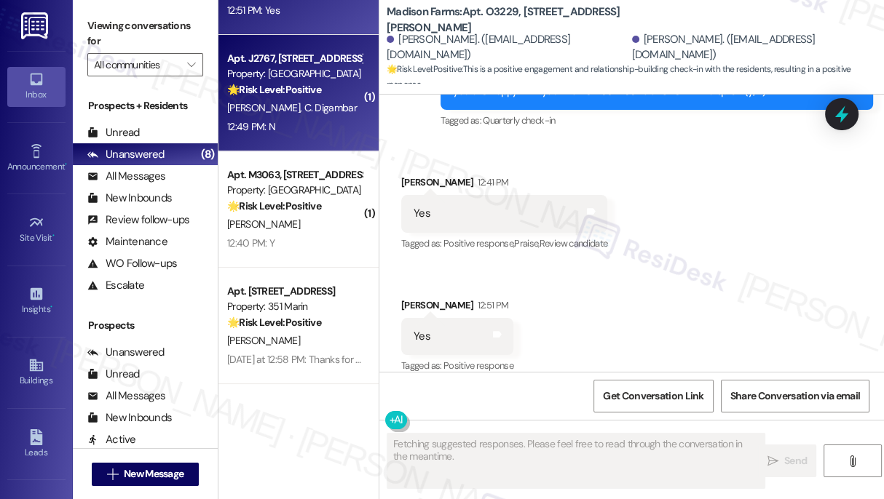
click at [290, 118] on div "12:49 PM: N 12:49 PM: N" at bounding box center [295, 127] width 138 height 18
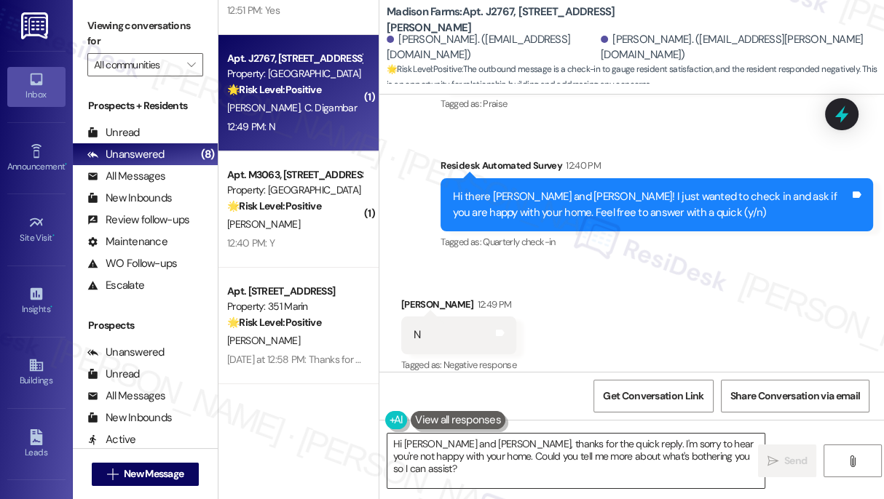
click at [472, 445] on textarea "Hi [PERSON_NAME] and [PERSON_NAME], thanks for the quick reply. I'm sorry to he…" at bounding box center [575, 461] width 377 height 55
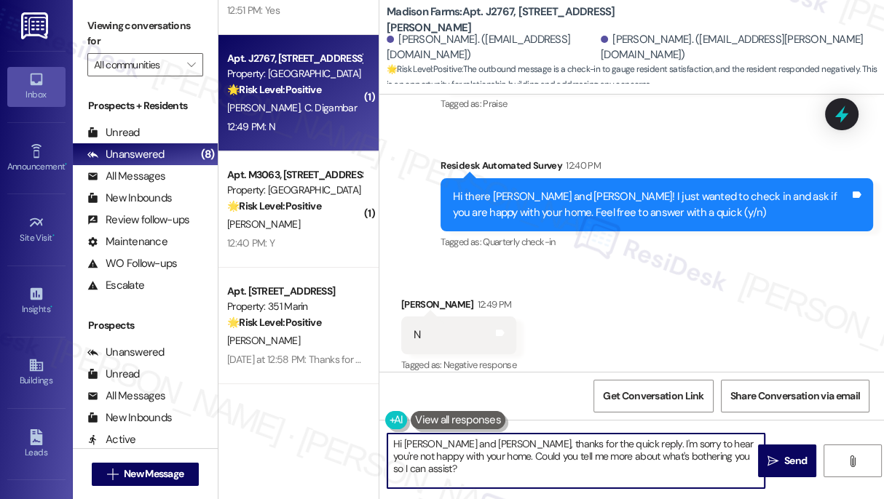
click at [472, 445] on textarea "Hi [PERSON_NAME] and [PERSON_NAME], thanks for the quick reply. I'm sorry to he…" at bounding box center [575, 461] width 377 height 55
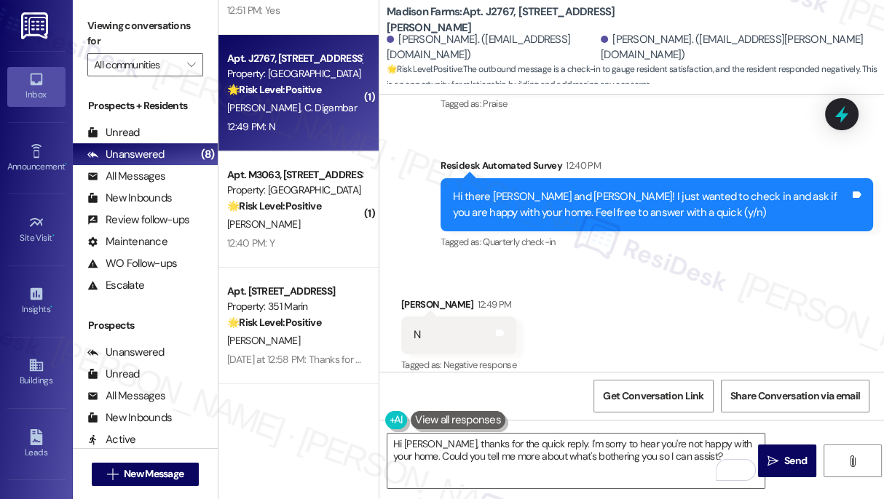
click at [88, 22] on label "Viewing conversations for" at bounding box center [145, 34] width 116 height 39
click at [654, 448] on textarea "Hi [PERSON_NAME], thanks for the quick reply. I'm sorry to hear you're not happ…" at bounding box center [575, 461] width 377 height 55
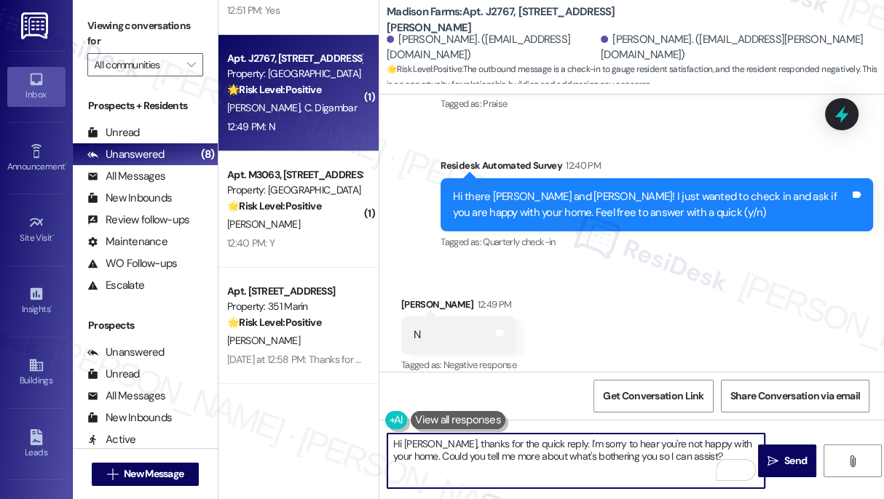
click at [705, 451] on textarea "Hi [PERSON_NAME], thanks for the quick reply. I'm sorry to hear you're not happ…" at bounding box center [575, 461] width 377 height 55
drag, startPoint x: 705, startPoint y: 456, endPoint x: 646, endPoint y: 456, distance: 59.0
click at [646, 456] on textarea "Hi [PERSON_NAME], thanks for the quick reply. I'm sorry to hear you're not happ…" at bounding box center [575, 461] width 377 height 55
click at [697, 459] on textarea "Hi [PERSON_NAME], thanks for the quick reply. I'm sorry to hear you're not happ…" at bounding box center [575, 461] width 377 height 55
drag, startPoint x: 698, startPoint y: 457, endPoint x: 635, endPoint y: 458, distance: 63.3
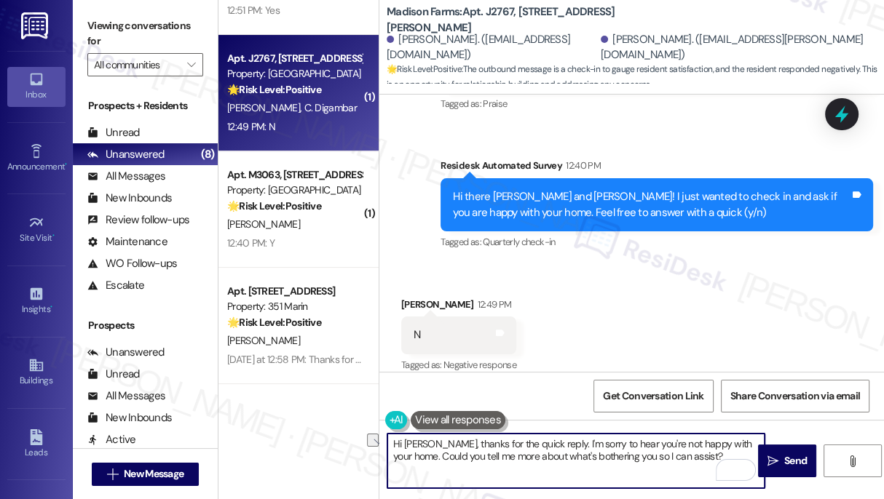
click at [635, 458] on textarea "Hi [PERSON_NAME], thanks for the quick reply. I'm sorry to hear you're not happ…" at bounding box center [575, 461] width 377 height 55
type textarea "Hi [PERSON_NAME], thanks for the quick reply. I'm sorry to hear you're not happ…"
click at [784, 458] on span "Send" at bounding box center [795, 460] width 23 height 15
